Goal: Task Accomplishment & Management: Use online tool/utility

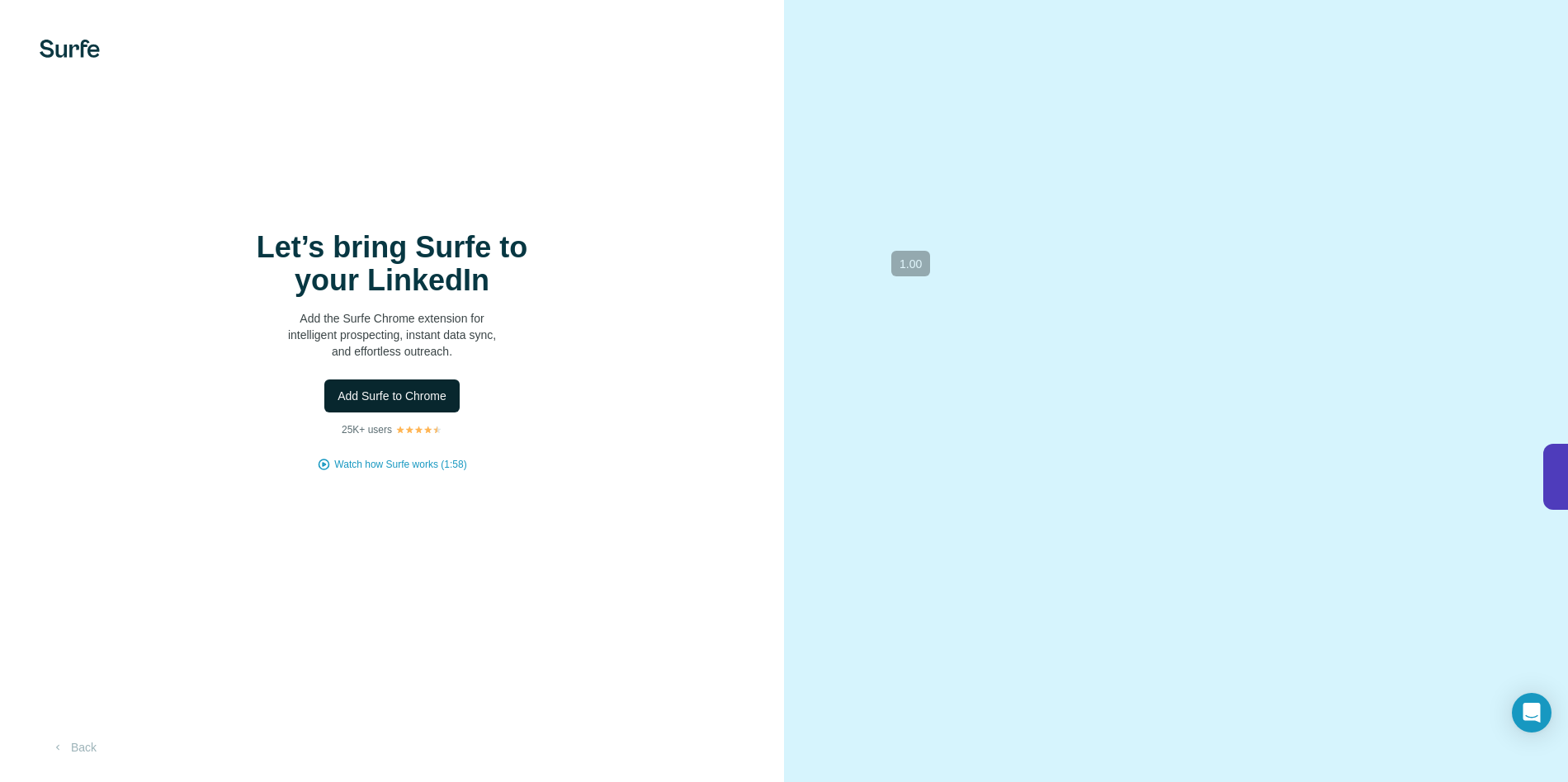
click at [373, 382] on button "Add Surfe to Chrome" at bounding box center [392, 396] width 135 height 33
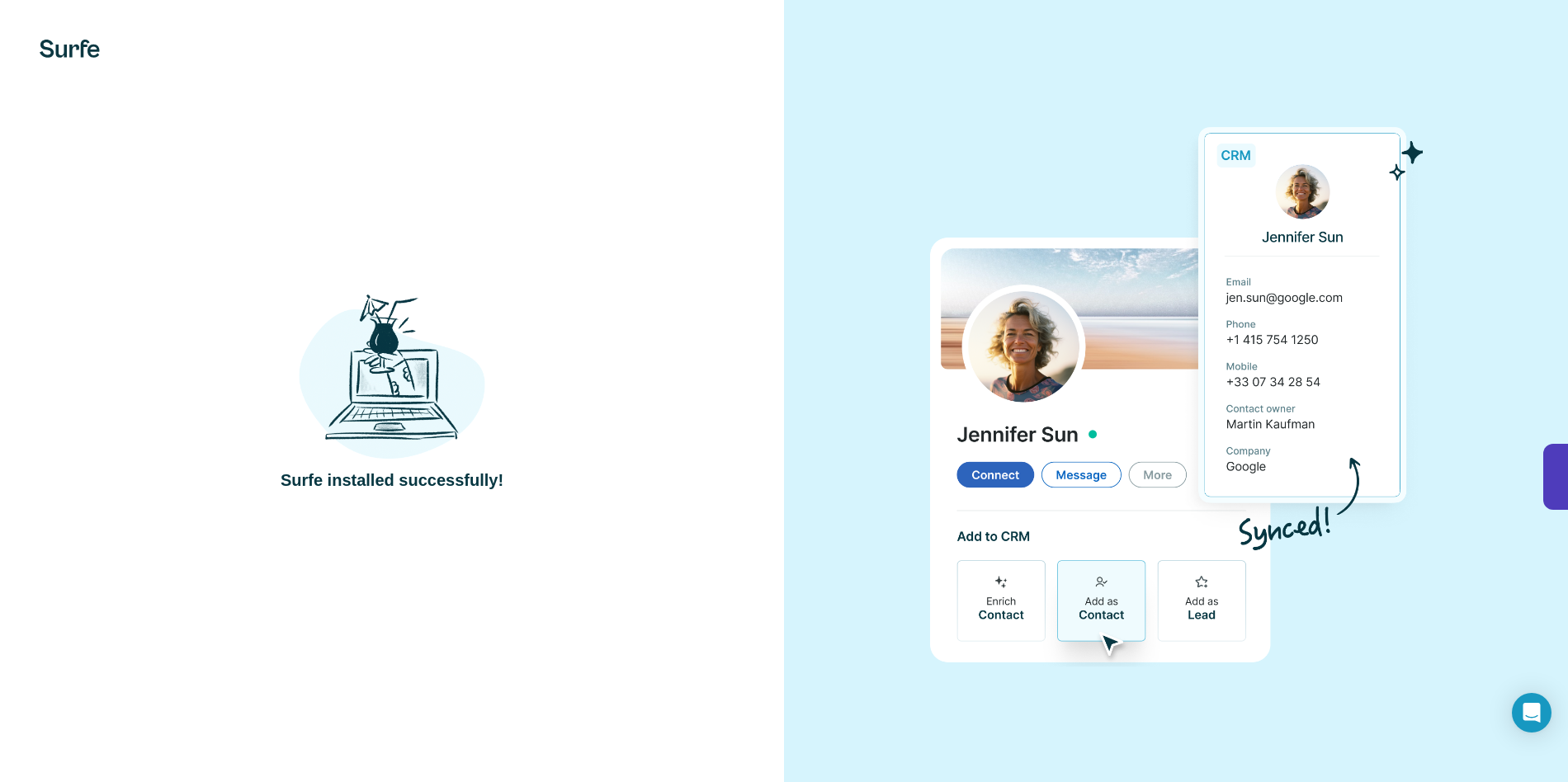
click at [615, 366] on div "Surfe installed successfully!" at bounding box center [392, 391] width 718 height 202
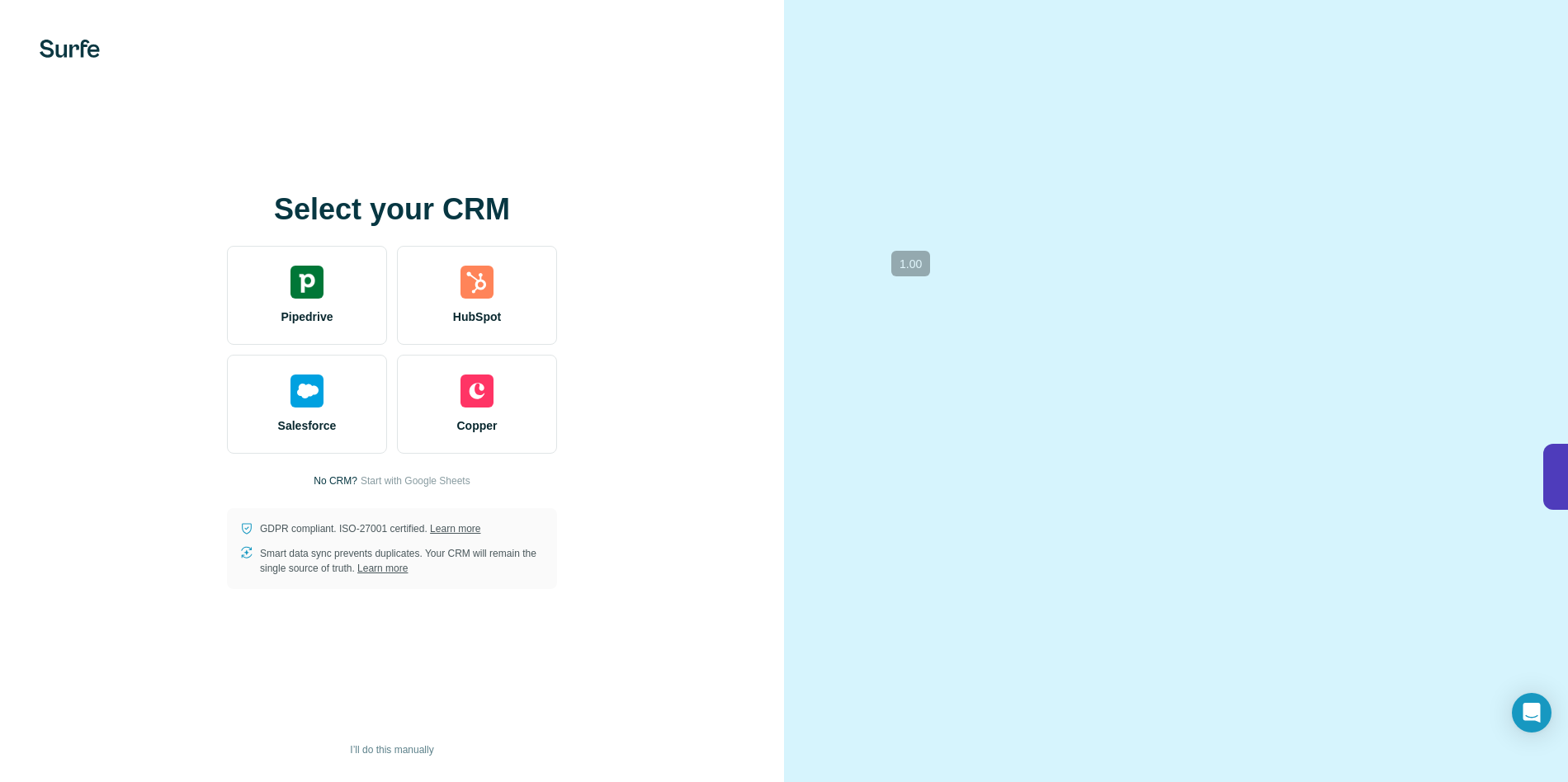
click at [782, 329] on div "Select your CRM Pipedrive HubSpot Salesforce Copper No CRM? Start with Google S…" at bounding box center [392, 391] width 784 height 782
